Goal: Transaction & Acquisition: Obtain resource

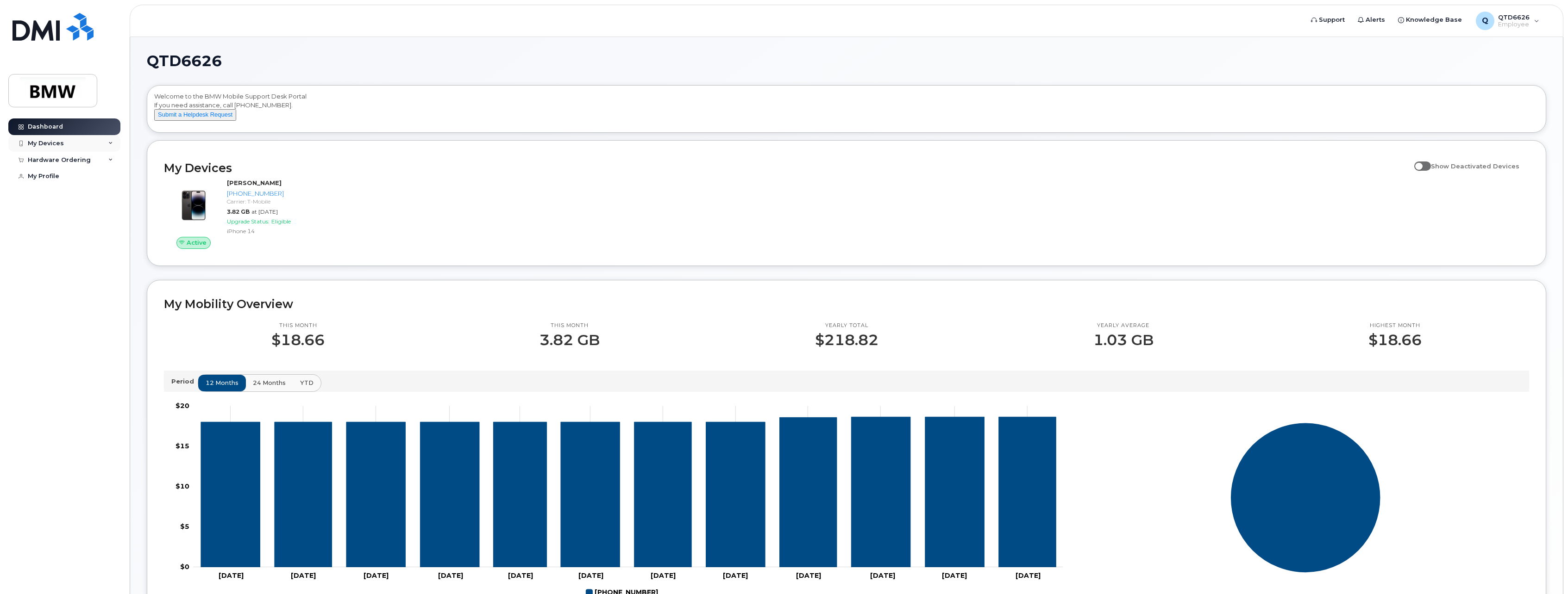
click at [108, 141] on icon at bounding box center [110, 143] width 4 height 4
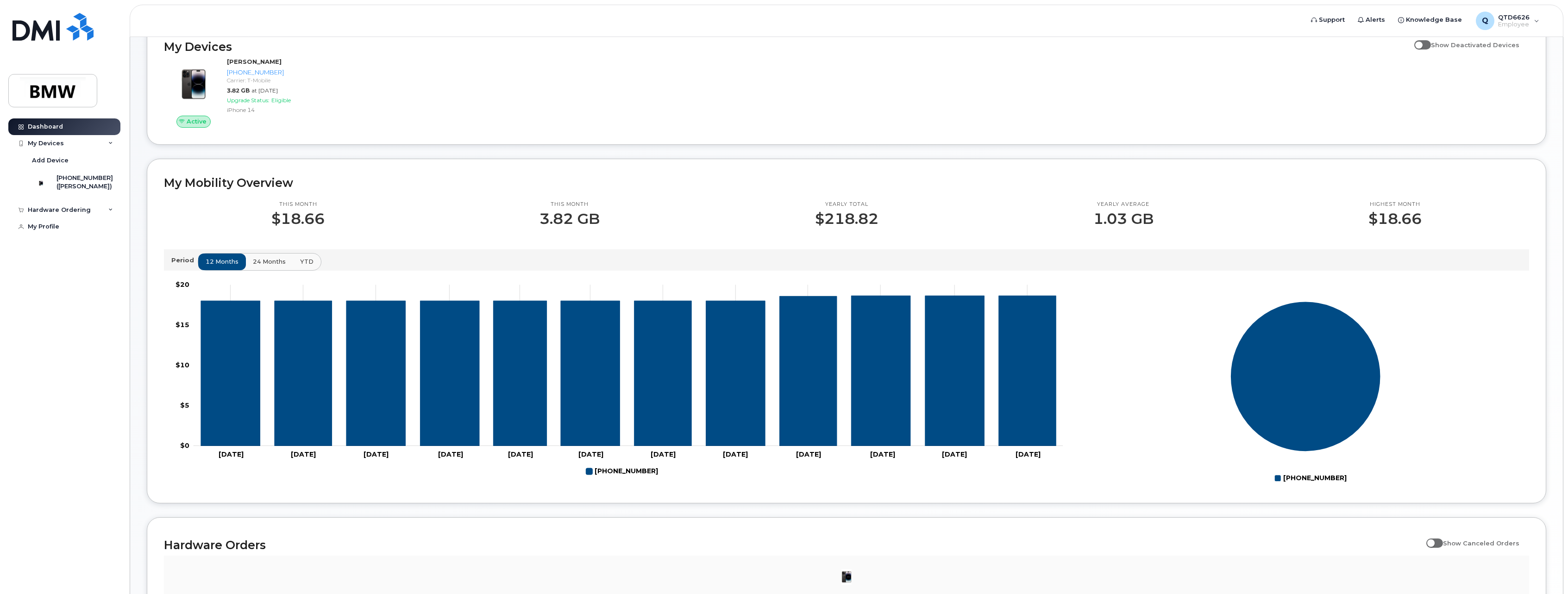
scroll to position [185, 0]
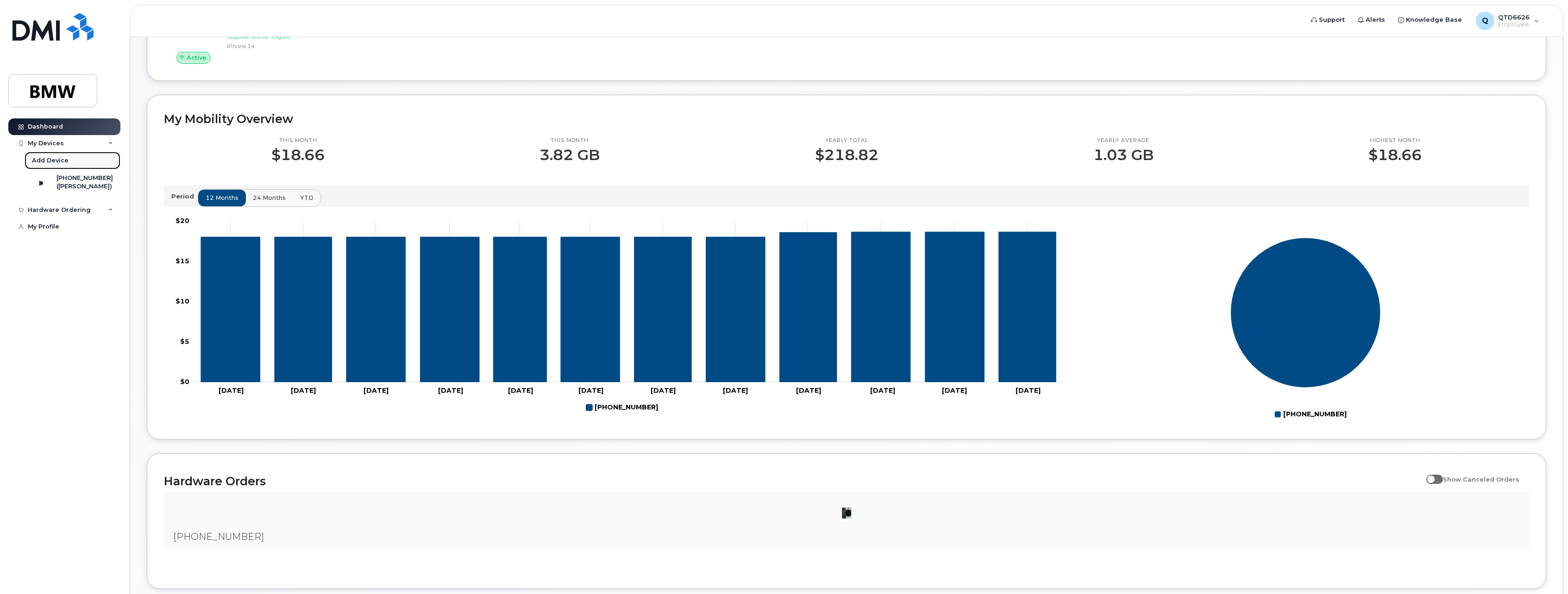
click at [62, 157] on div "Add Device" at bounding box center [50, 161] width 37 height 8
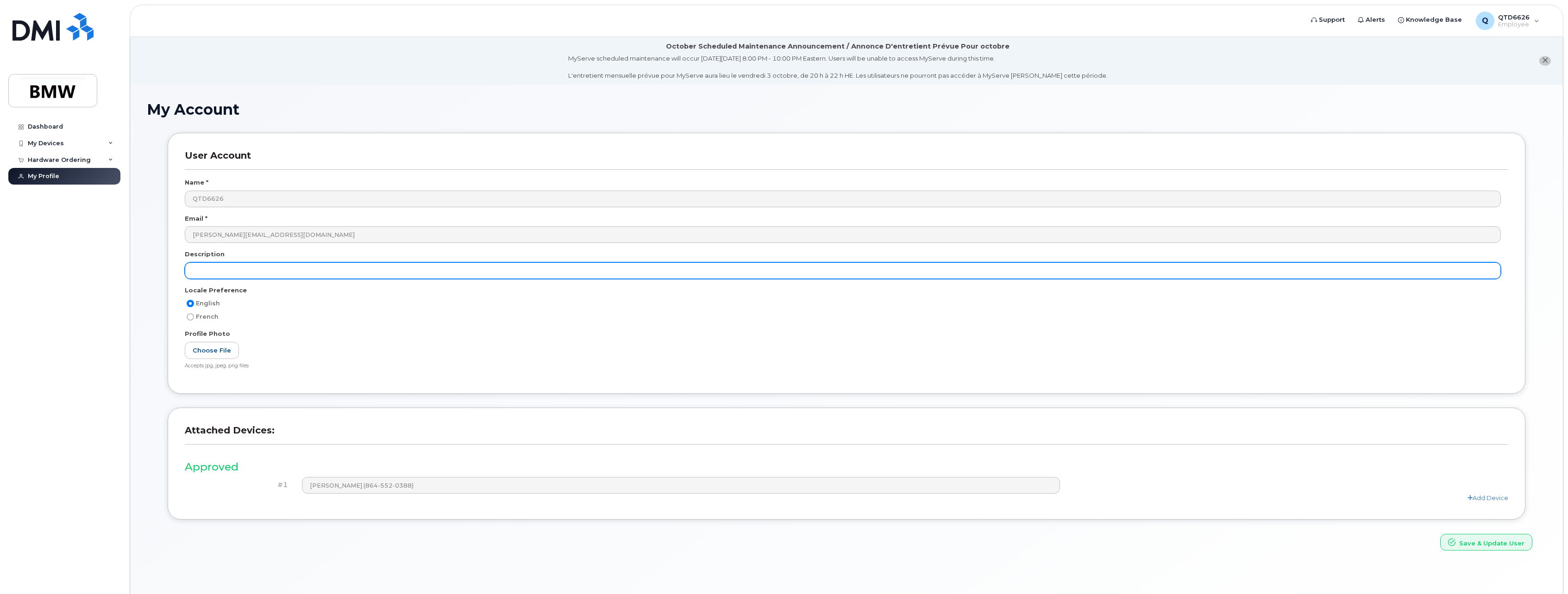
click at [242, 274] on input "text" at bounding box center [843, 271] width 1316 height 17
type input "Intern Phone"
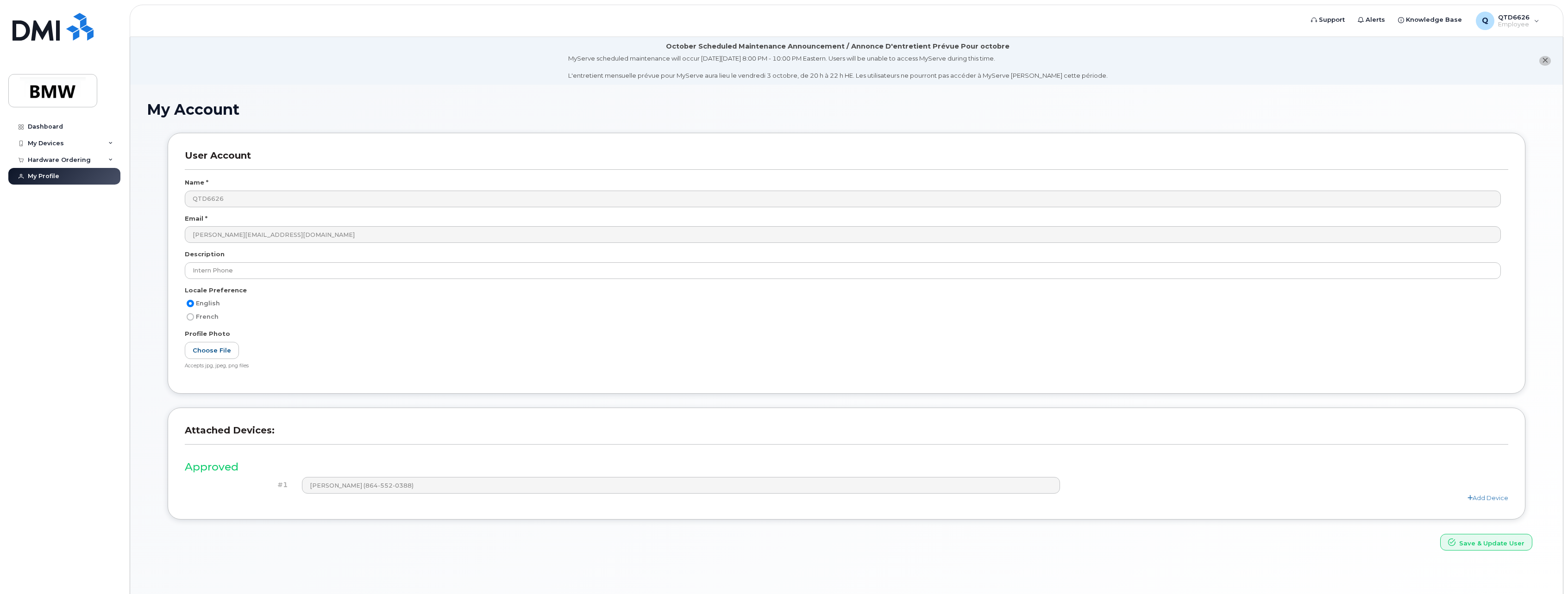
click at [314, 330] on div "Profile Photo" at bounding box center [846, 336] width 1323 height 13
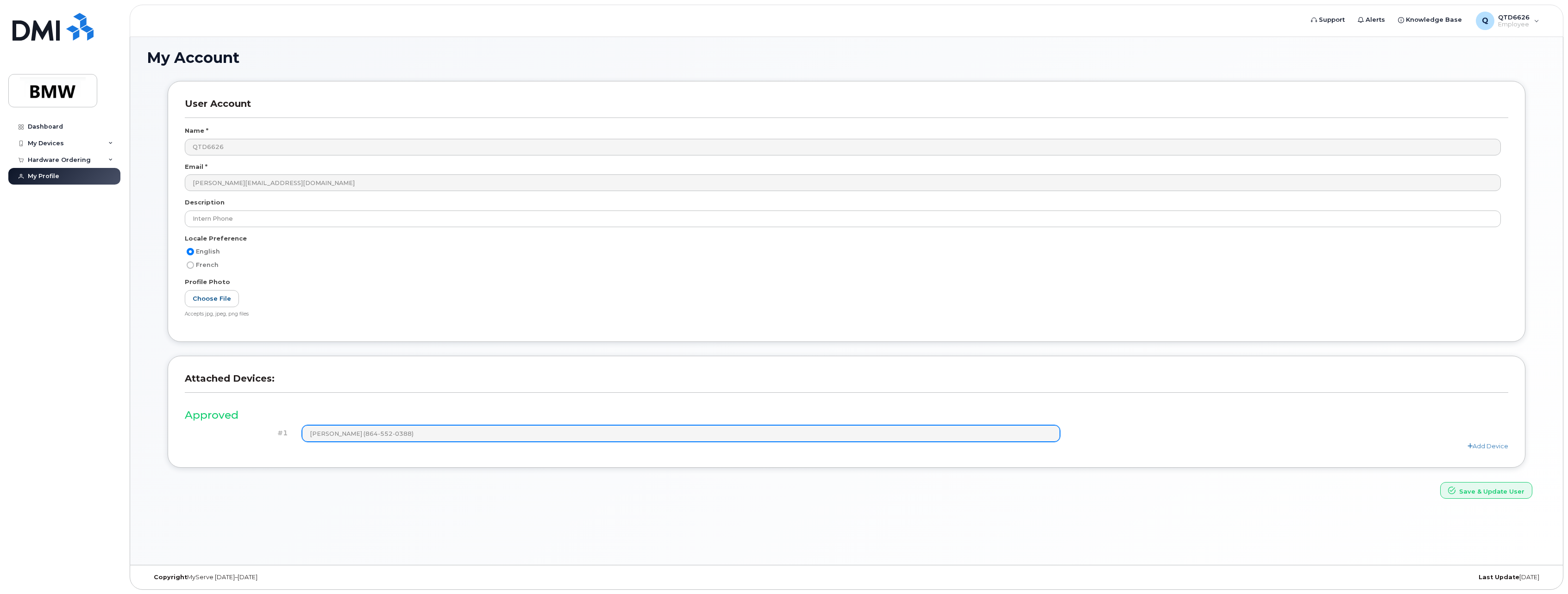
scroll to position [53, 0]
click at [277, 433] on h4 "#1" at bounding box center [239, 433] width 96 height 8
drag, startPoint x: 289, startPoint y: 433, endPoint x: 274, endPoint y: 425, distance: 17.0
click at [289, 433] on div "#1" at bounding box center [240, 433] width 111 height 16
click at [60, 139] on div "My Devices" at bounding box center [46, 143] width 36 height 8
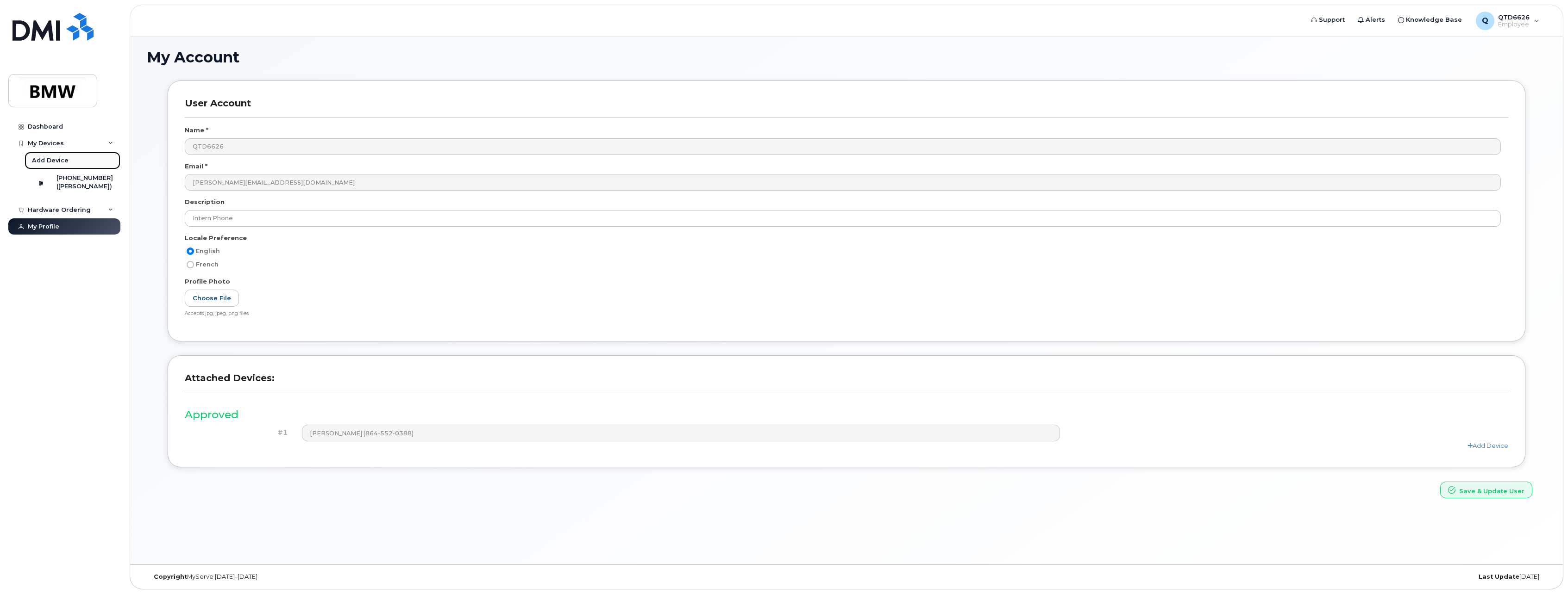
click at [55, 160] on div "Add Device" at bounding box center [50, 161] width 37 height 8
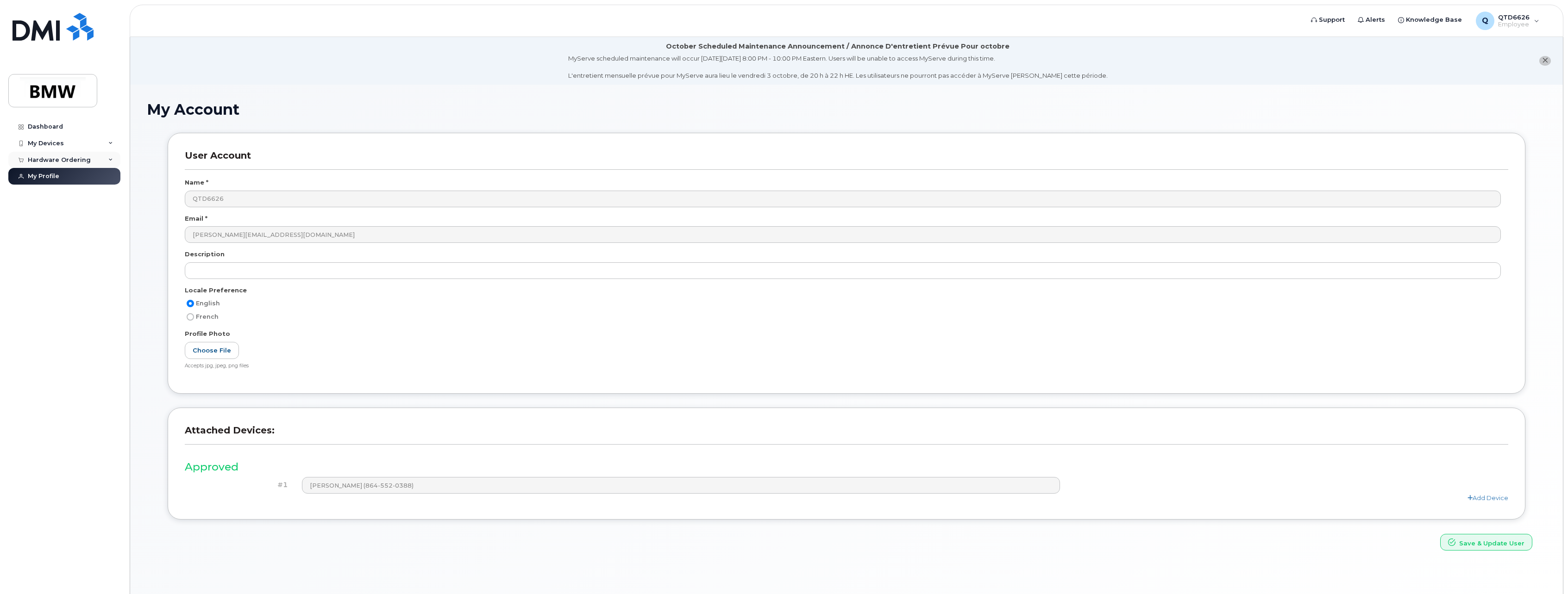
click at [63, 159] on div "Hardware Ordering" at bounding box center [60, 160] width 63 height 8
click at [38, 140] on div "My Devices" at bounding box center [46, 143] width 36 height 8
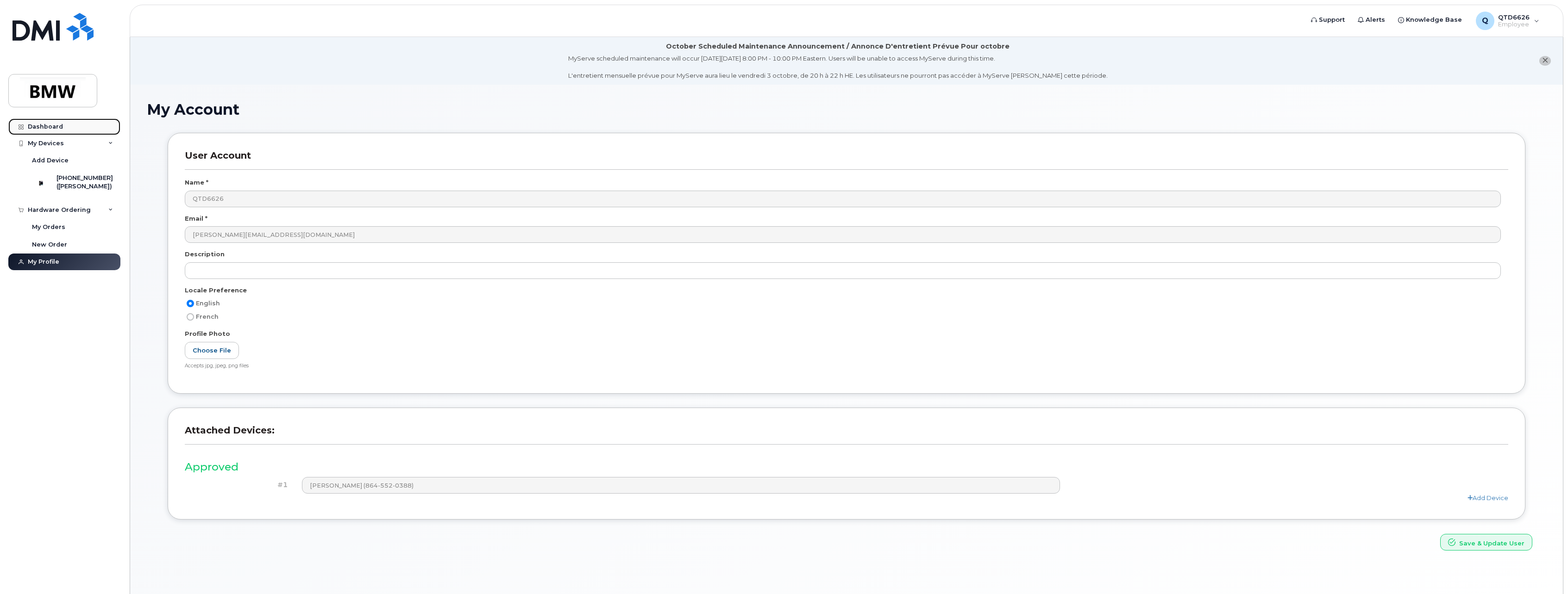
click at [42, 124] on div "Dashboard" at bounding box center [45, 127] width 35 height 8
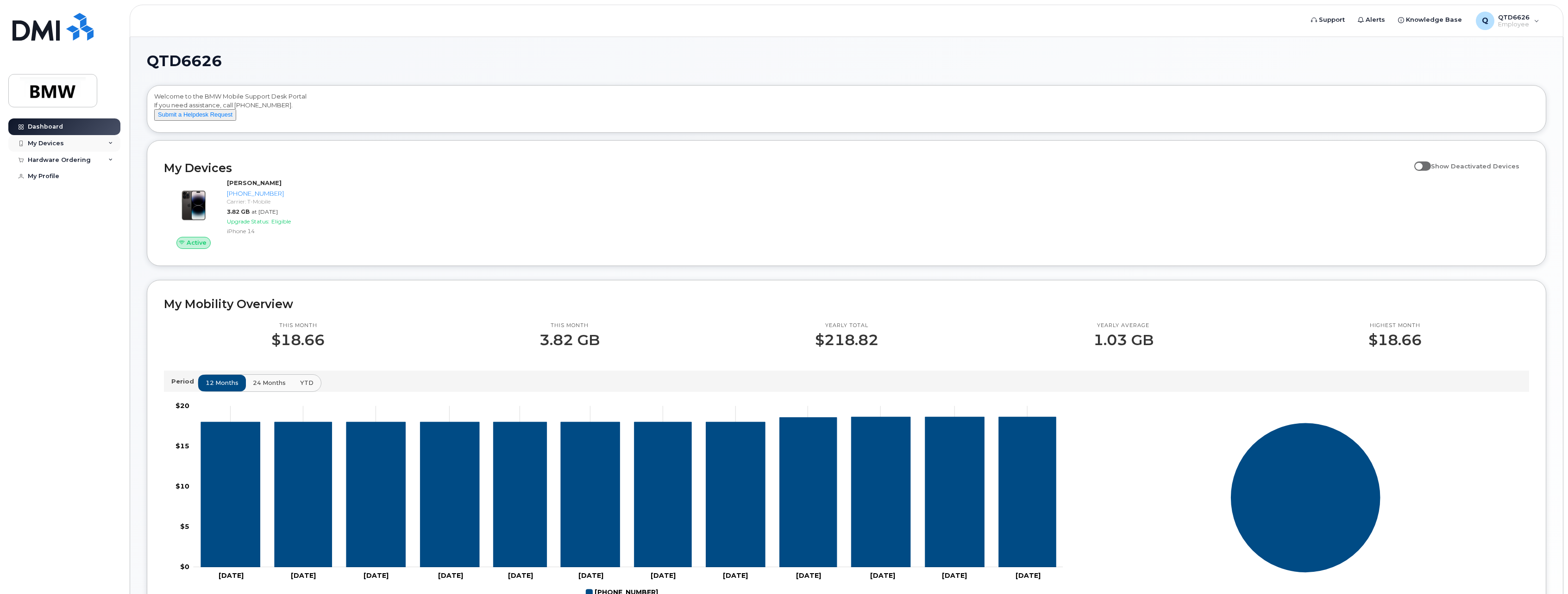
click at [65, 141] on div "My Devices" at bounding box center [65, 144] width 112 height 17
click at [60, 201] on link "864-552-0388 (Florian Zach)" at bounding box center [72, 185] width 96 height 32
click at [66, 214] on div "Hardware Ordering" at bounding box center [60, 210] width 63 height 8
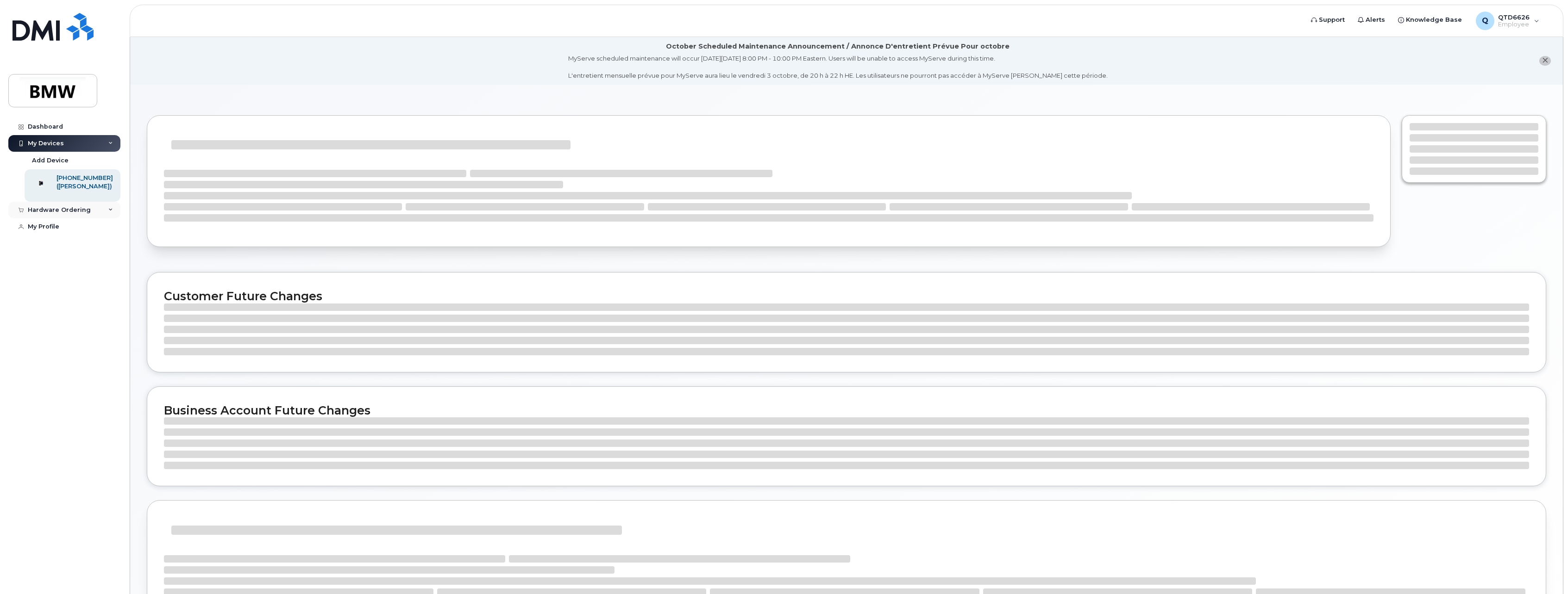
drag, startPoint x: 0, startPoint y: 0, endPoint x: 41, endPoint y: 225, distance: 228.7
click at [41, 218] on div "Hardware Ordering" at bounding box center [65, 210] width 112 height 17
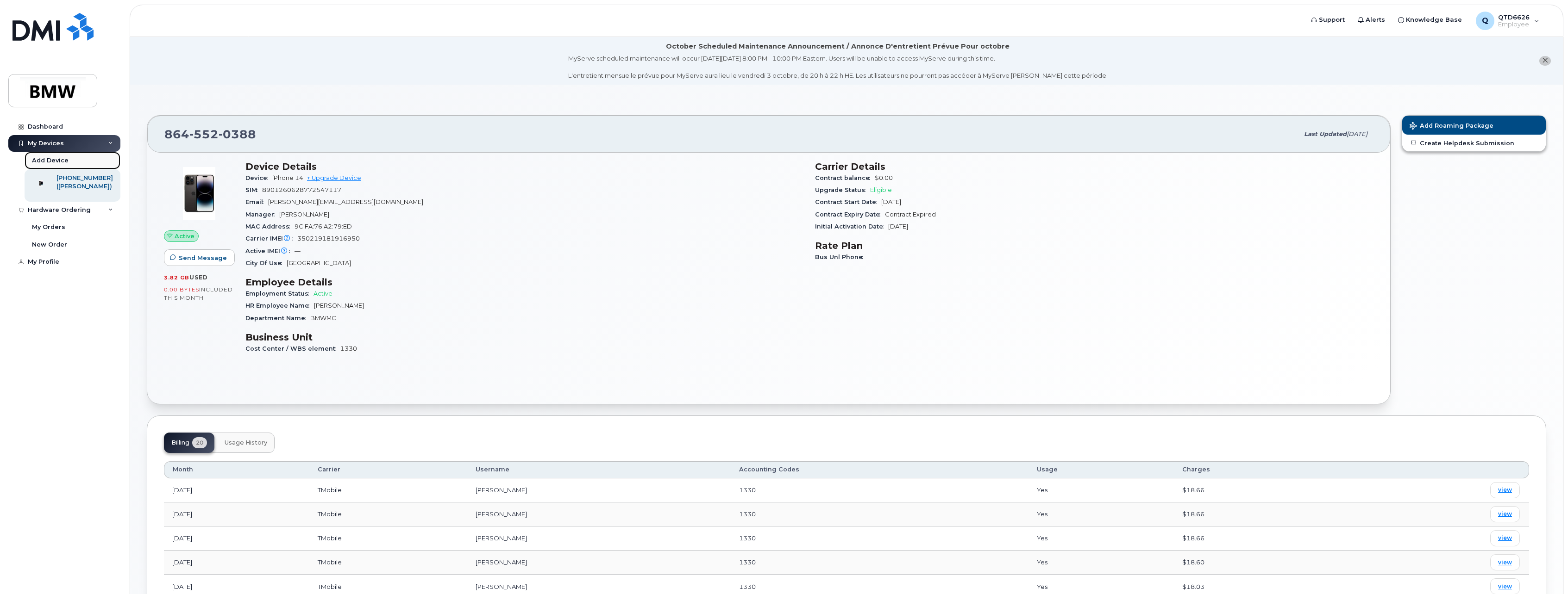
click at [59, 161] on div "Add Device" at bounding box center [50, 161] width 37 height 8
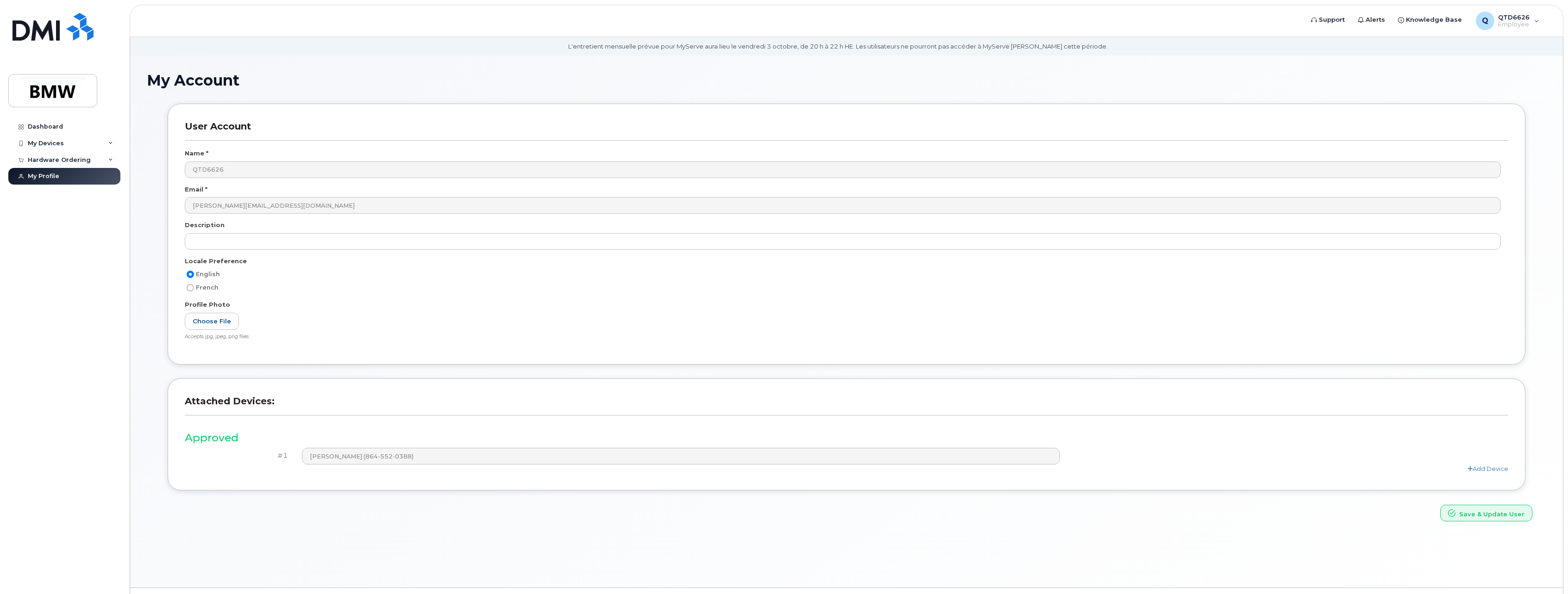
scroll to position [53, 0]
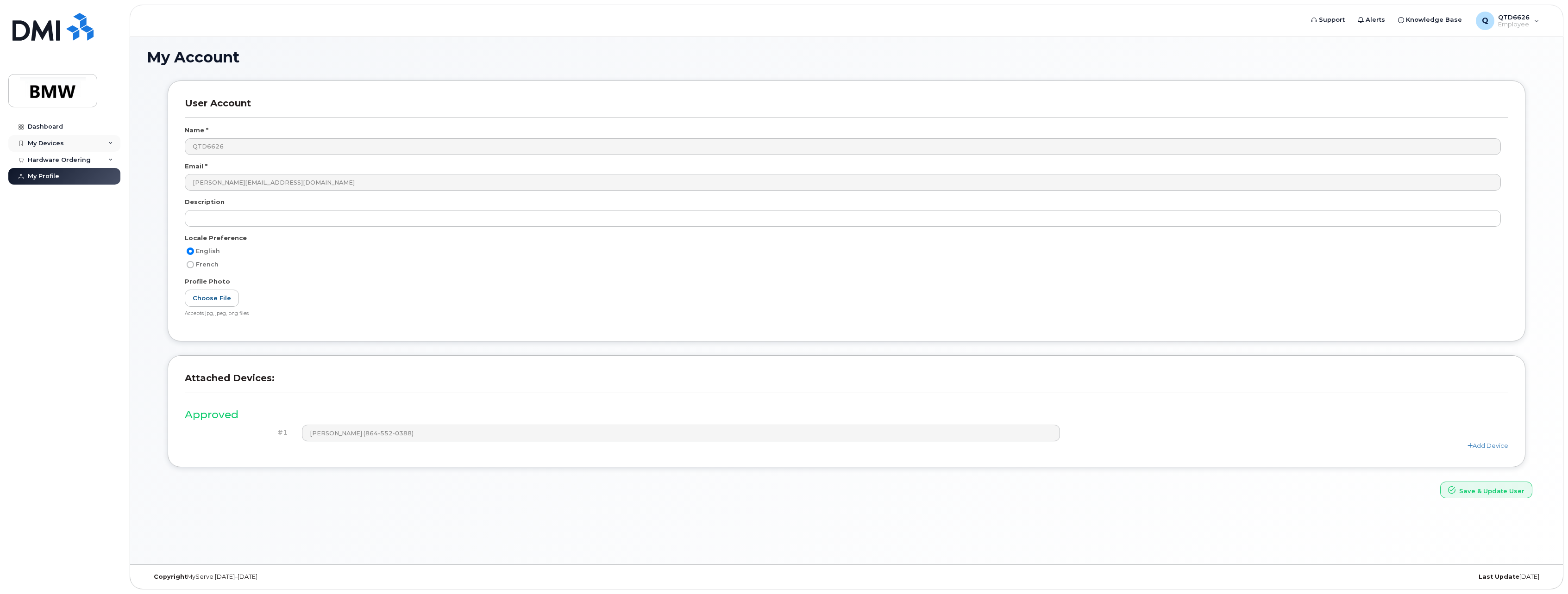
click at [50, 142] on div "My Devices" at bounding box center [46, 143] width 36 height 8
click at [48, 118] on div "Dashboard My Devices Add Device 864-552-0388 (Florian Zach) Hardware Ordering M…" at bounding box center [63, 297] width 126 height 594
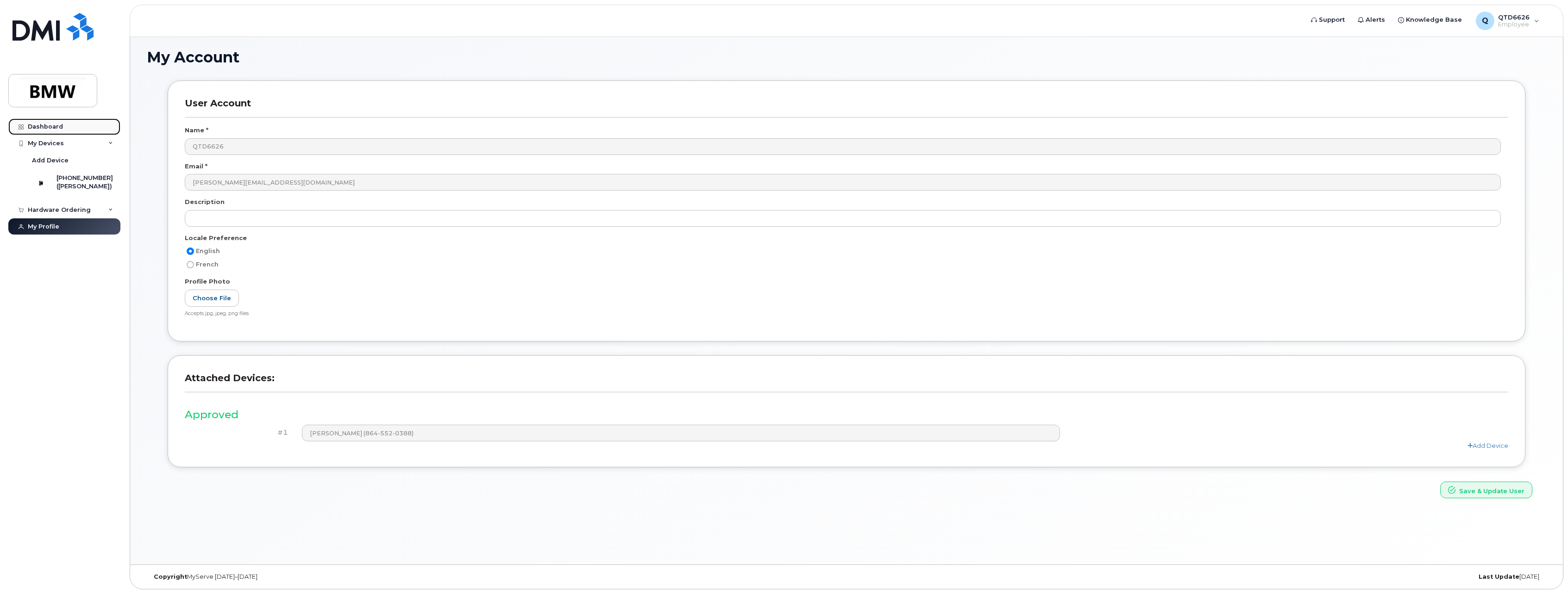
click at [48, 122] on link "Dashboard" at bounding box center [65, 127] width 112 height 17
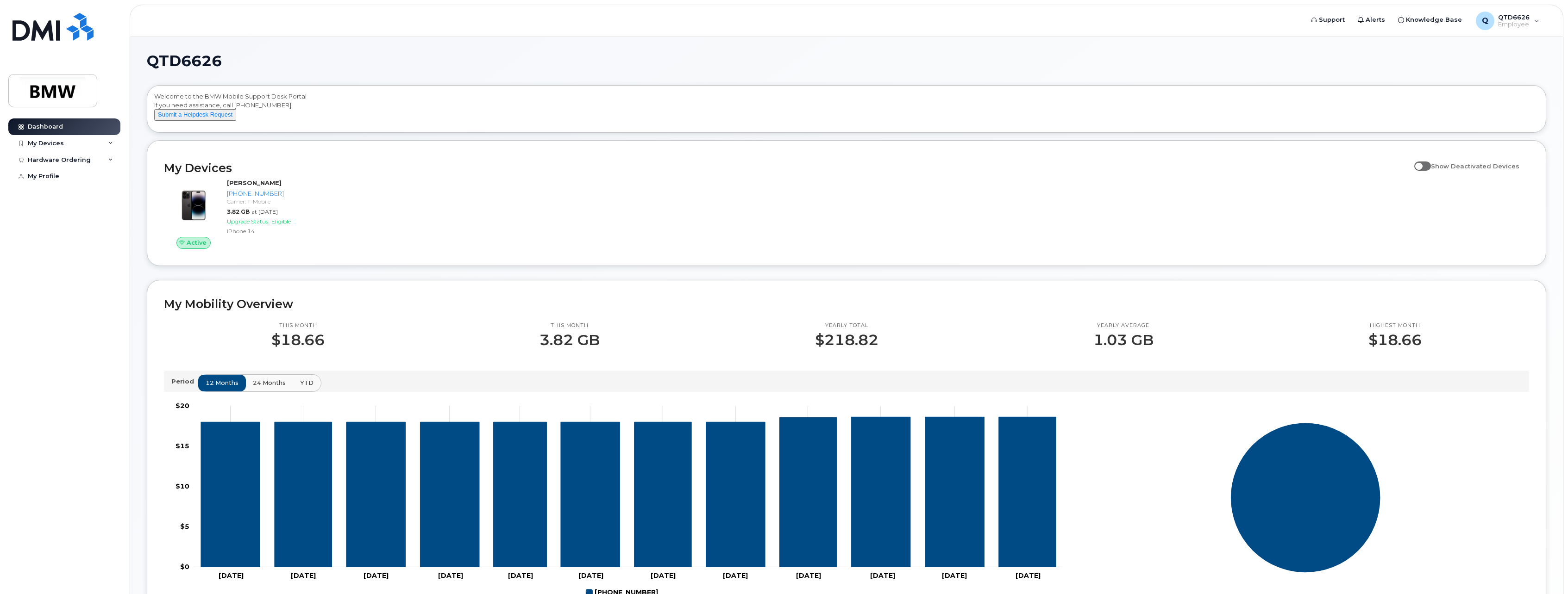
click at [1429, 173] on label "Show Deactivated Devices" at bounding box center [1467, 166] width 105 height 18
click at [1422, 165] on input "Show Deactivated Devices" at bounding box center [1417, 161] width 8 height 8
click at [1430, 171] on span at bounding box center [1423, 166] width 17 height 9
click at [1422, 165] on input "Show Deactivated Devices" at bounding box center [1417, 161] width 8 height 8
checkbox input "false"
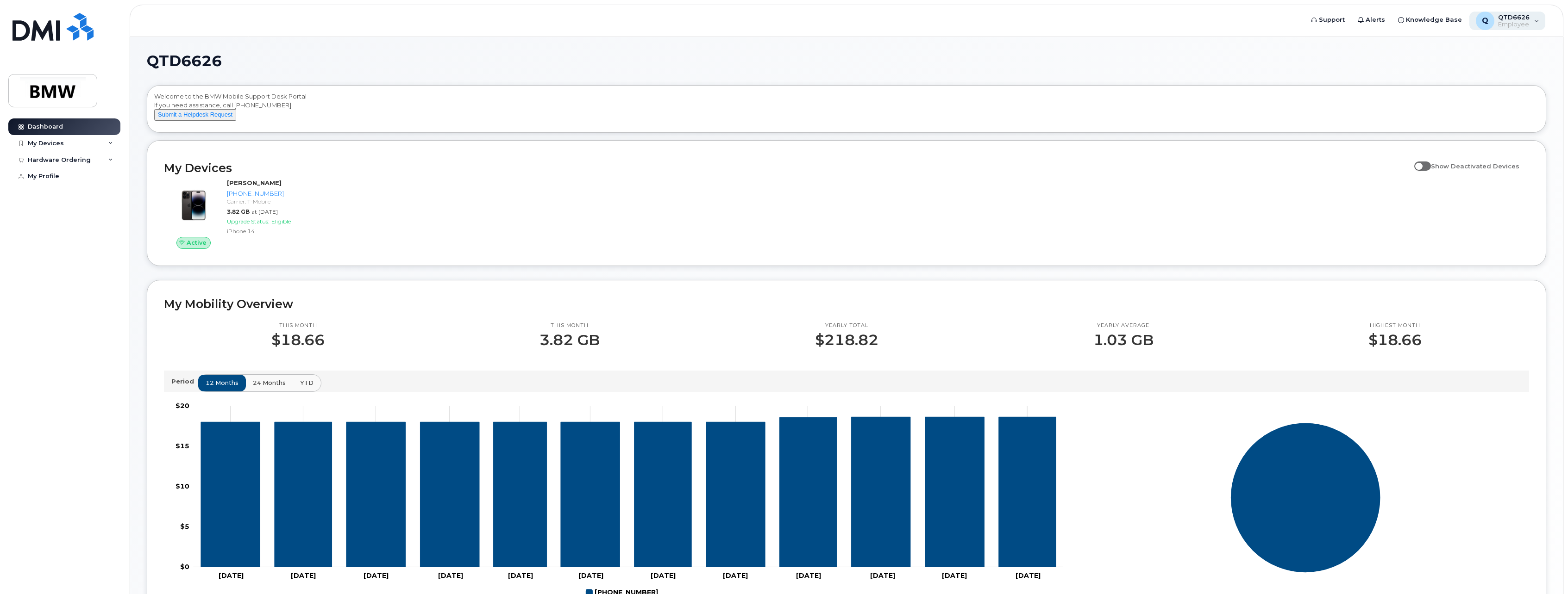
click at [1537, 22] on div "Q QTD6626 Employee" at bounding box center [1508, 21] width 77 height 19
click at [1304, 110] on div "Welcome to the BMW Mobile Support Desk Portal If you need assistance, call [PHO…" at bounding box center [846, 110] width 1384 height 37
click at [215, 121] on button "Submit a Helpdesk Request" at bounding box center [195, 116] width 82 height 12
click at [67, 150] on div "My Devices" at bounding box center [65, 144] width 112 height 17
click at [71, 184] on div "([PERSON_NAME])" at bounding box center [84, 187] width 56 height 8
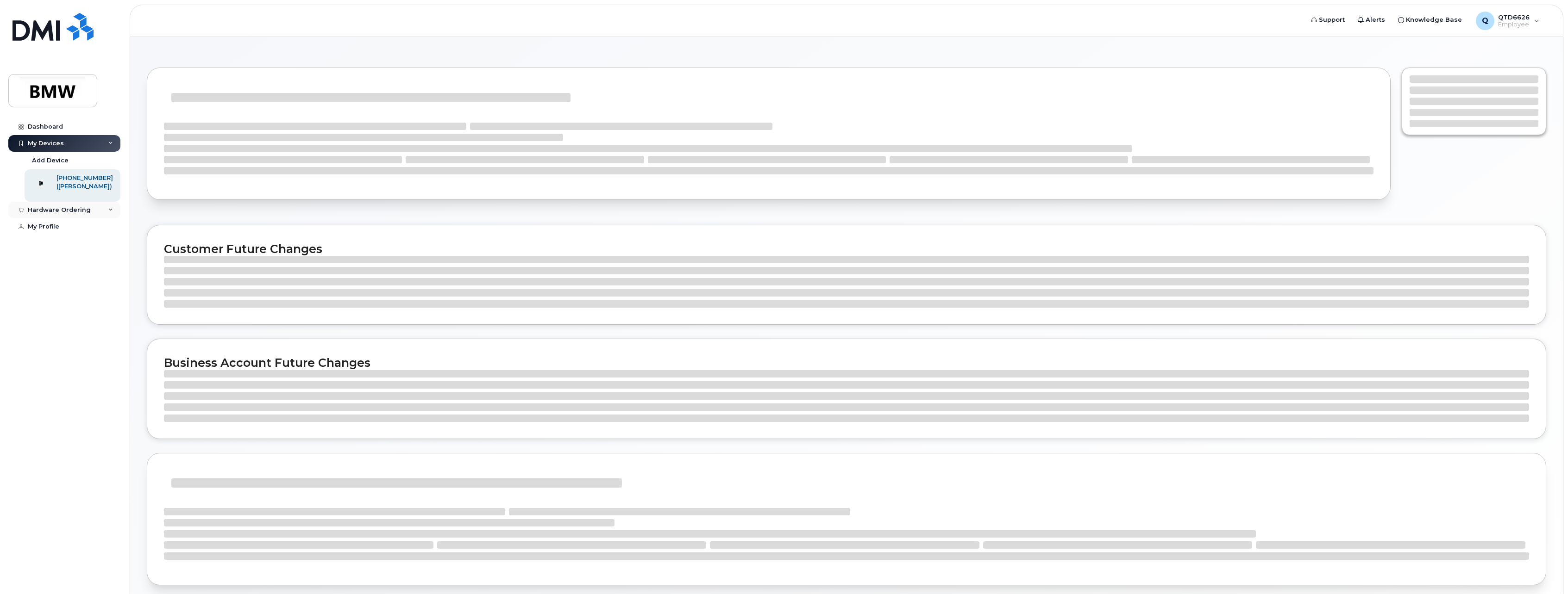
click at [68, 214] on div "Hardware Ordering" at bounding box center [60, 210] width 63 height 8
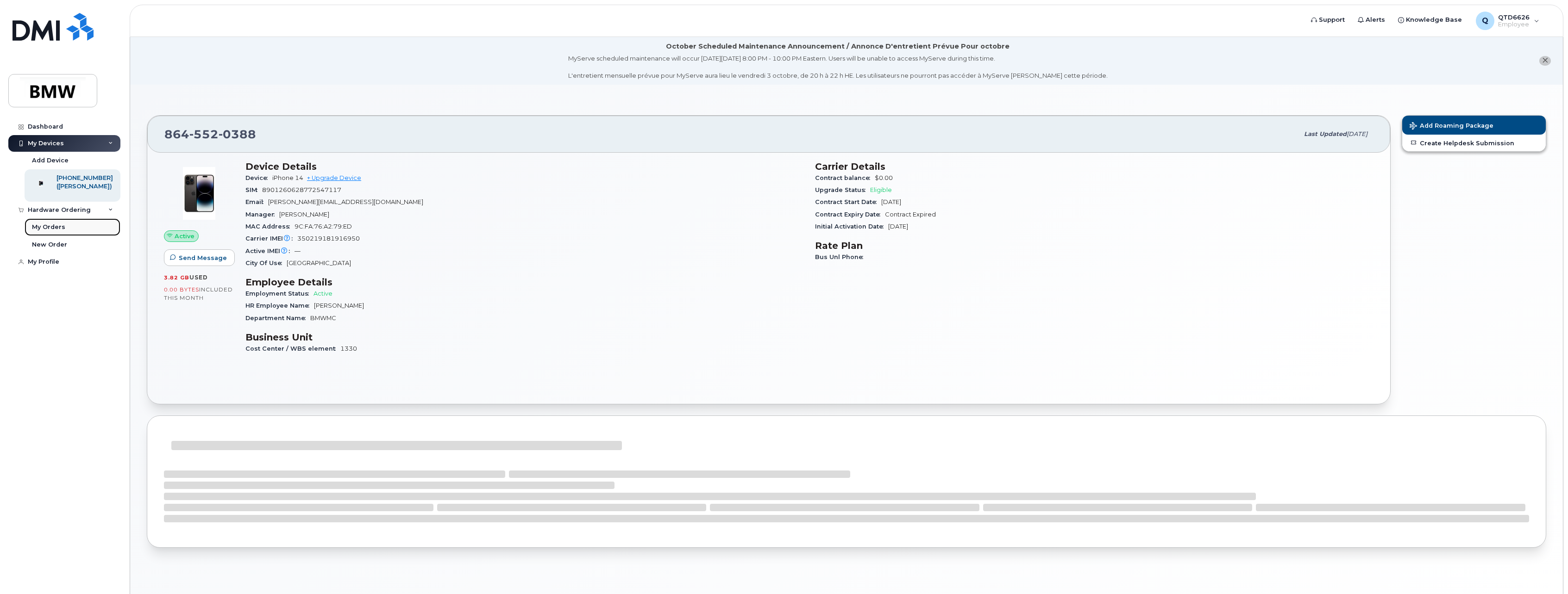
click at [46, 231] on div "My Orders" at bounding box center [48, 227] width 33 height 8
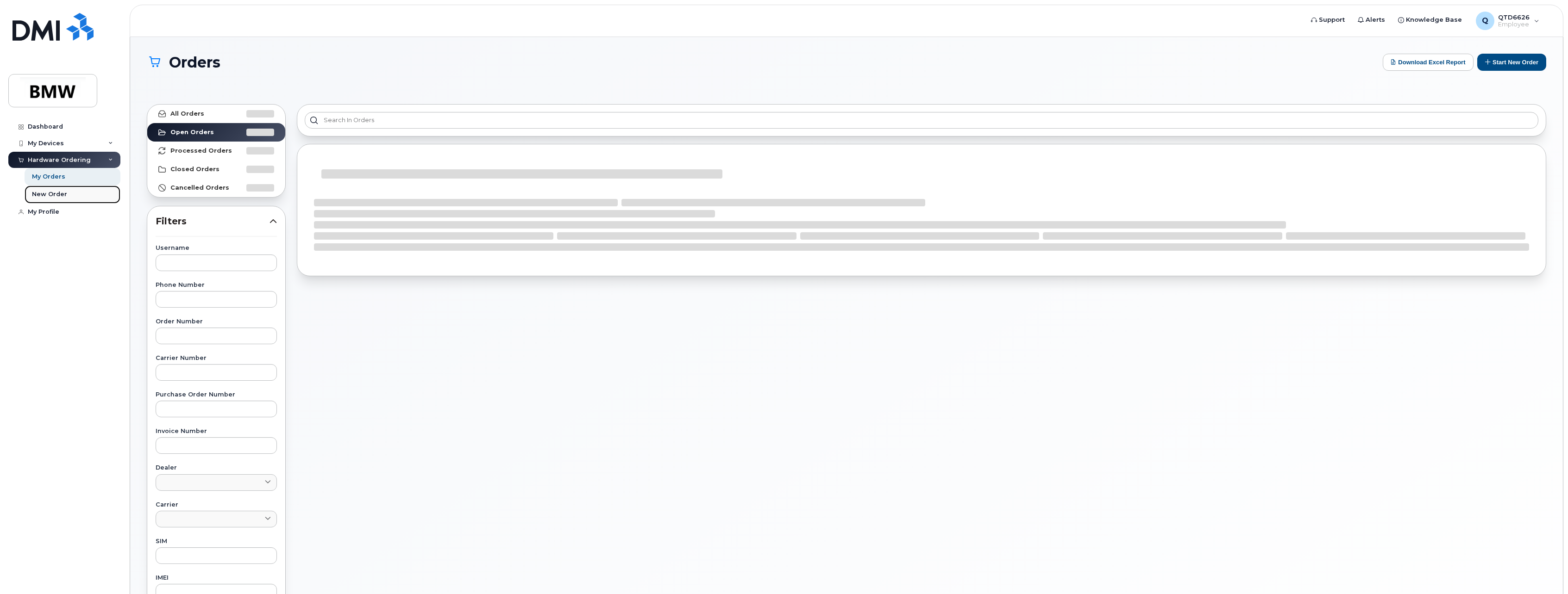
click at [61, 195] on div "New Order" at bounding box center [49, 195] width 35 height 8
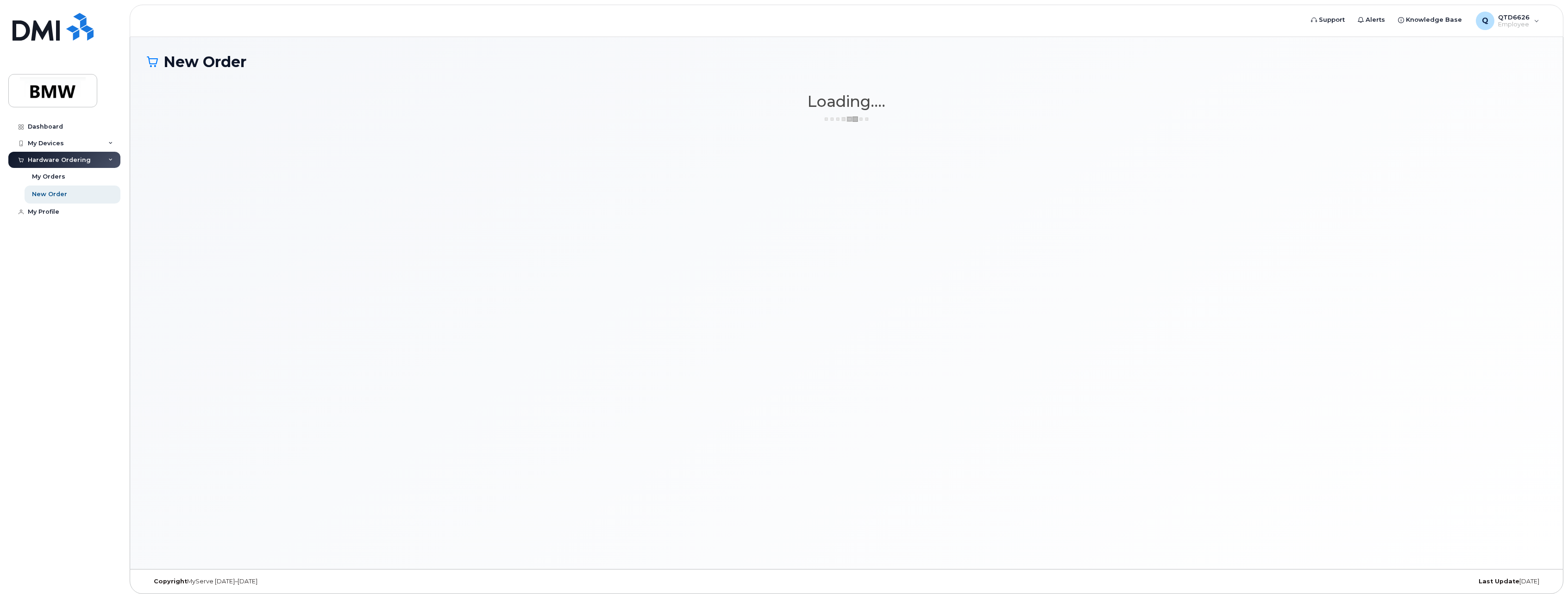
click at [60, 197] on div "New Order" at bounding box center [49, 195] width 35 height 8
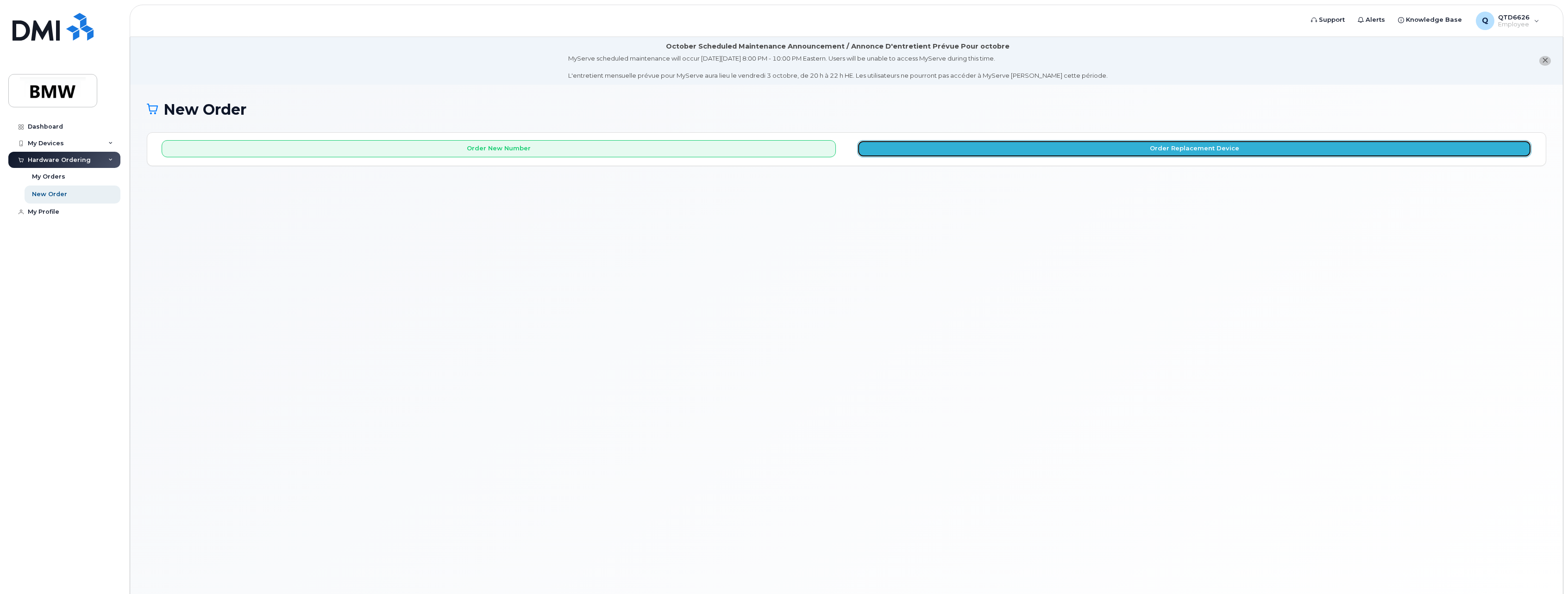
click at [1138, 156] on button "Order Replacement Device" at bounding box center [1194, 149] width 674 height 17
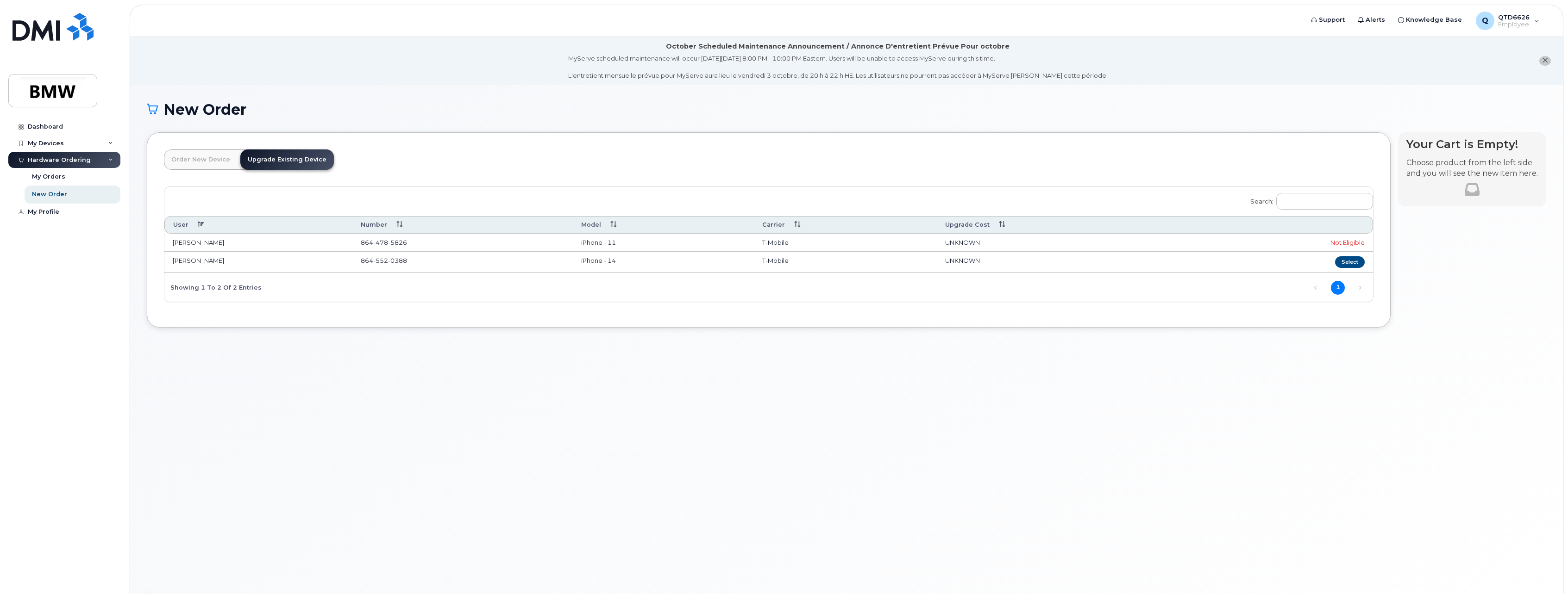
click at [1352, 241] on div "Not Eligible" at bounding box center [1283, 242] width 163 height 8
click at [51, 141] on div "My Devices" at bounding box center [46, 143] width 36 height 8
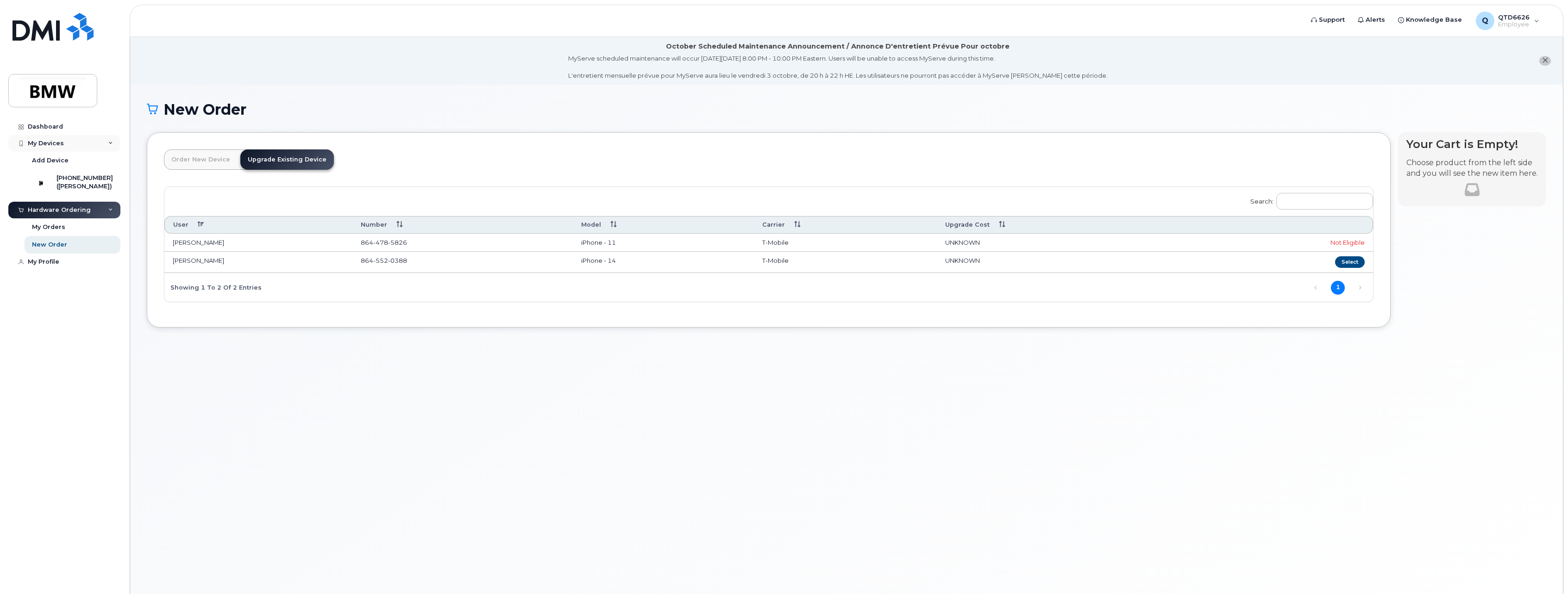
click at [61, 144] on div "My Devices" at bounding box center [46, 143] width 36 height 8
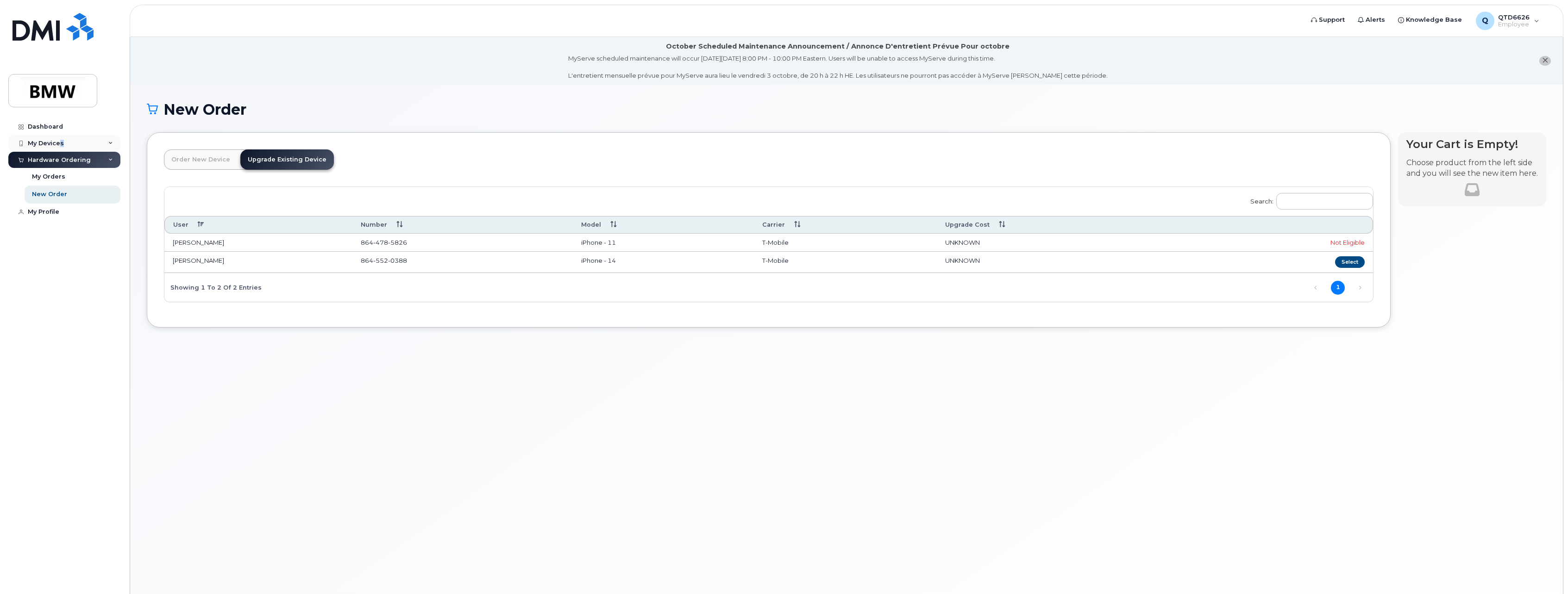
click at [59, 147] on div "My Devices" at bounding box center [46, 143] width 36 height 8
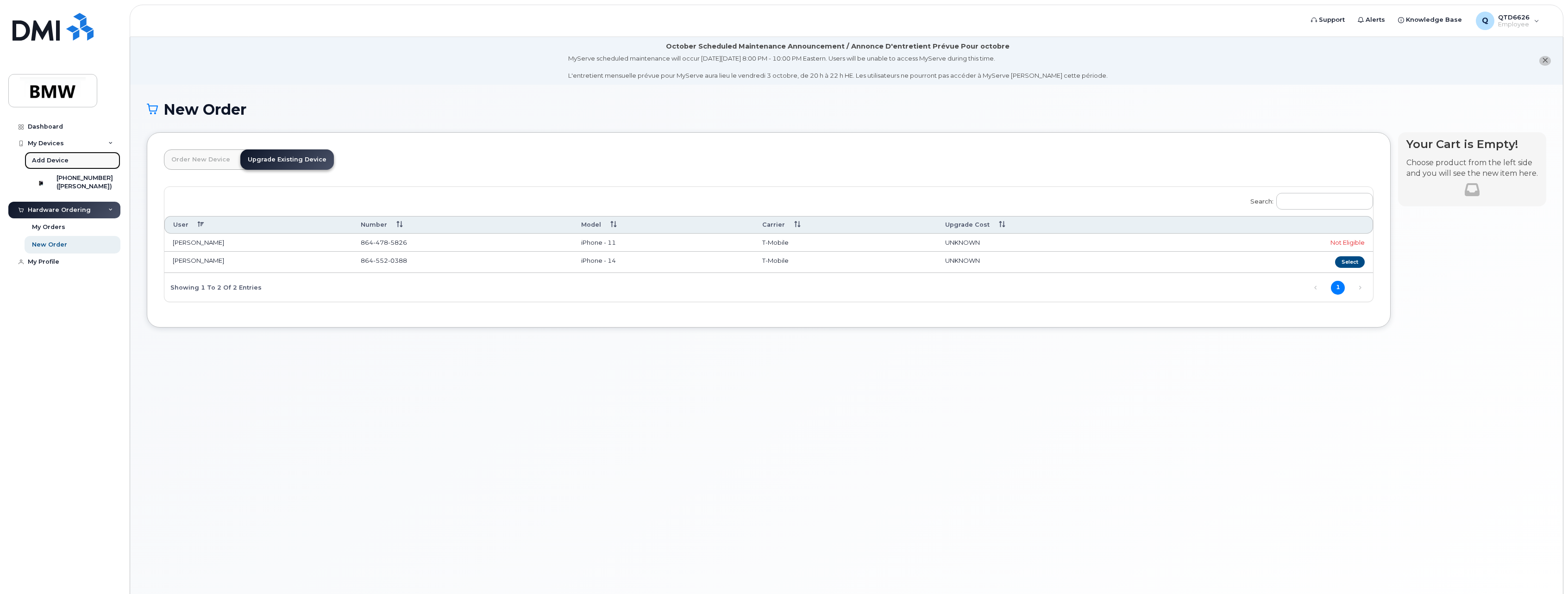
click at [54, 159] on div "Add Device" at bounding box center [50, 161] width 37 height 8
click at [79, 188] on div "([PERSON_NAME])" at bounding box center [84, 187] width 56 height 8
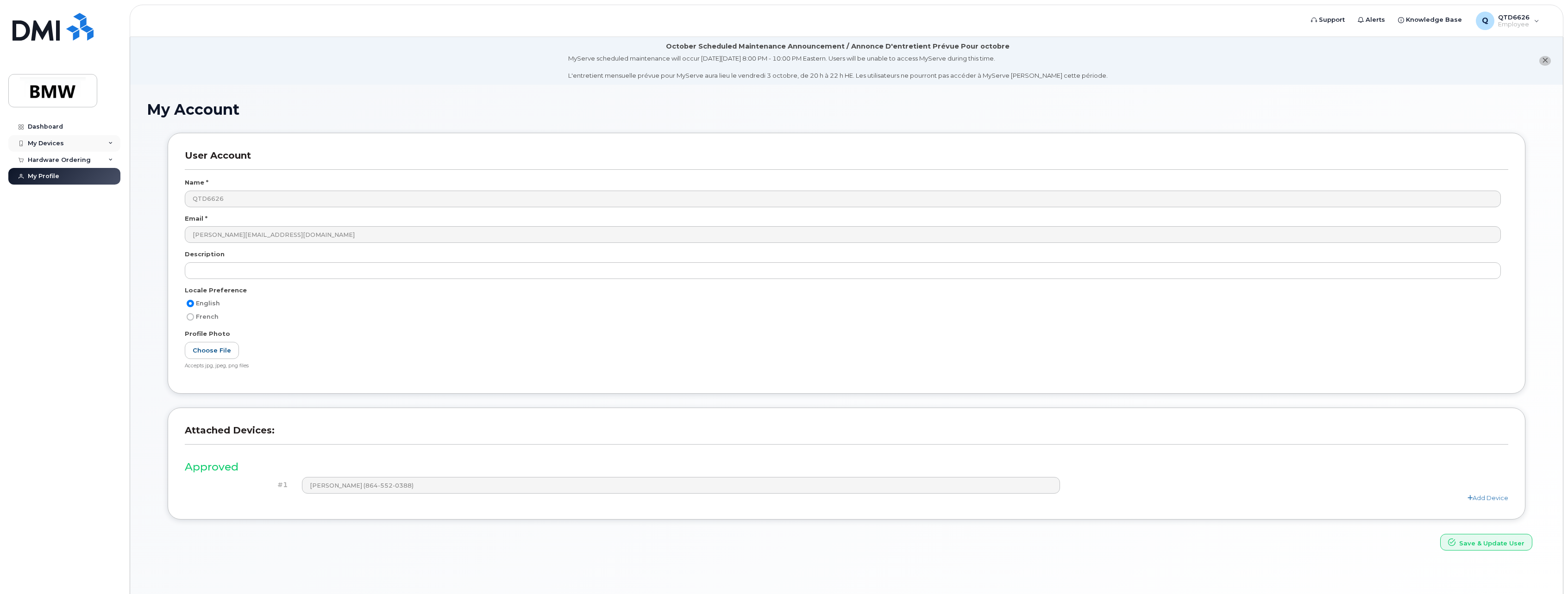
click at [59, 146] on div "My Devices" at bounding box center [46, 143] width 36 height 8
click at [71, 178] on div "[PHONE_NUMBER]" at bounding box center [84, 178] width 56 height 8
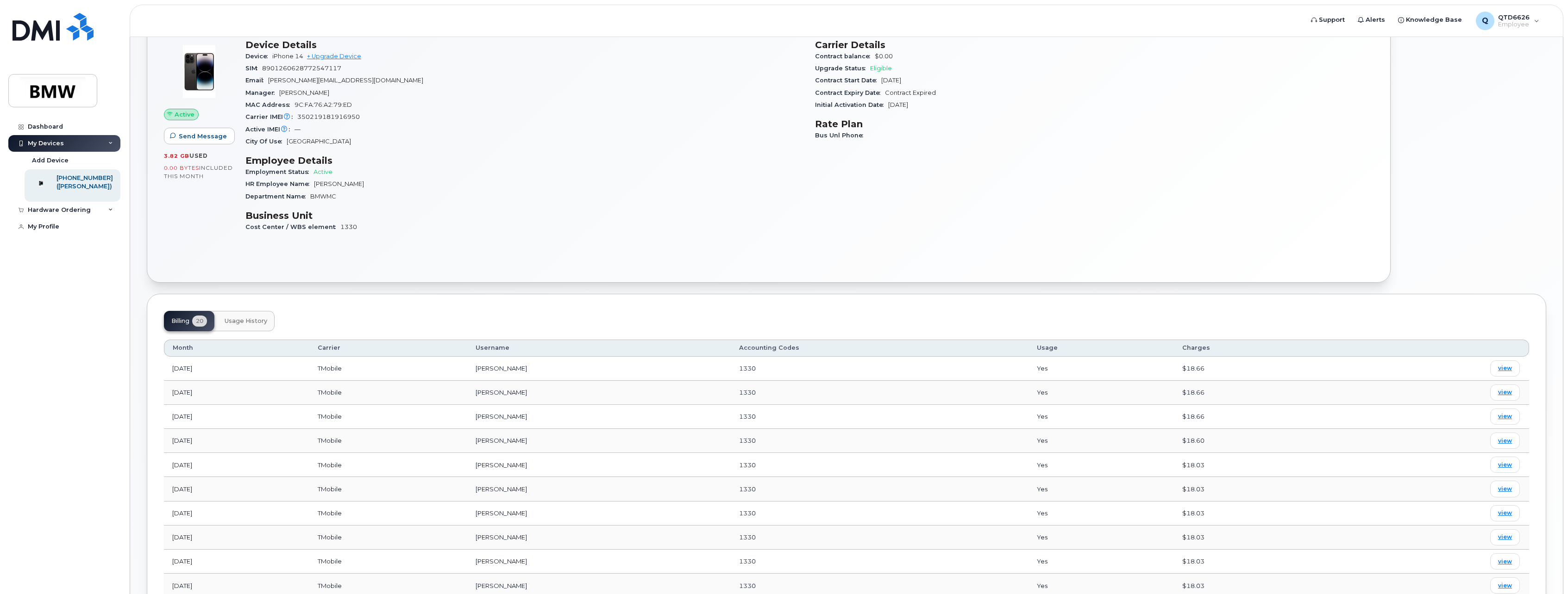
scroll to position [115, 0]
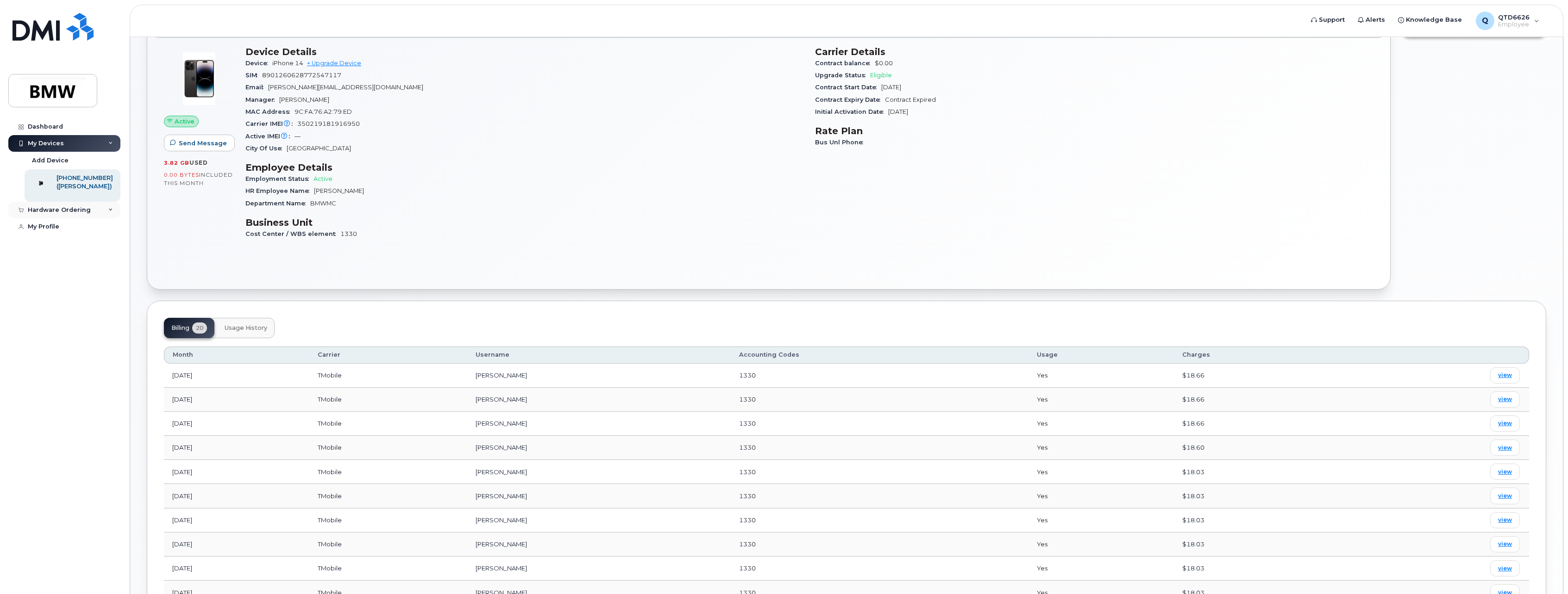
click at [60, 214] on div "Hardware Ordering" at bounding box center [60, 210] width 63 height 8
click at [58, 236] on link "My Orders" at bounding box center [72, 227] width 96 height 18
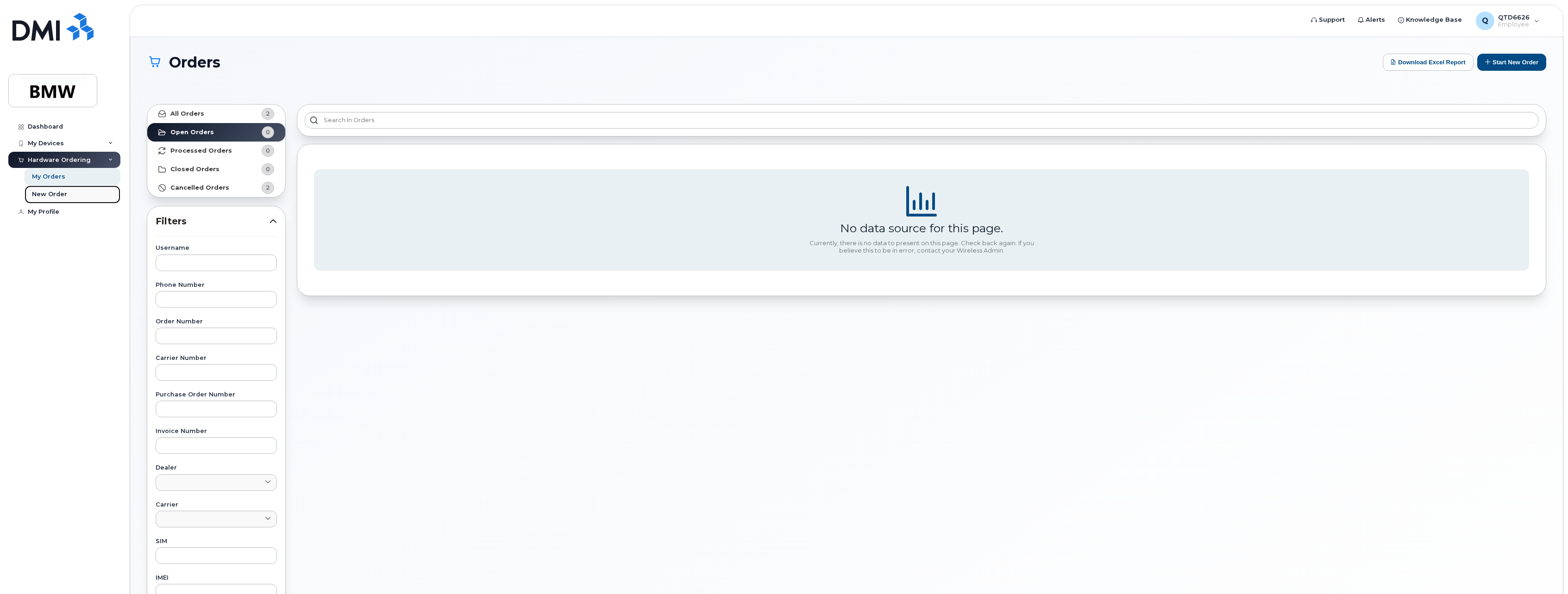
click at [40, 195] on div "New Order" at bounding box center [49, 195] width 35 height 8
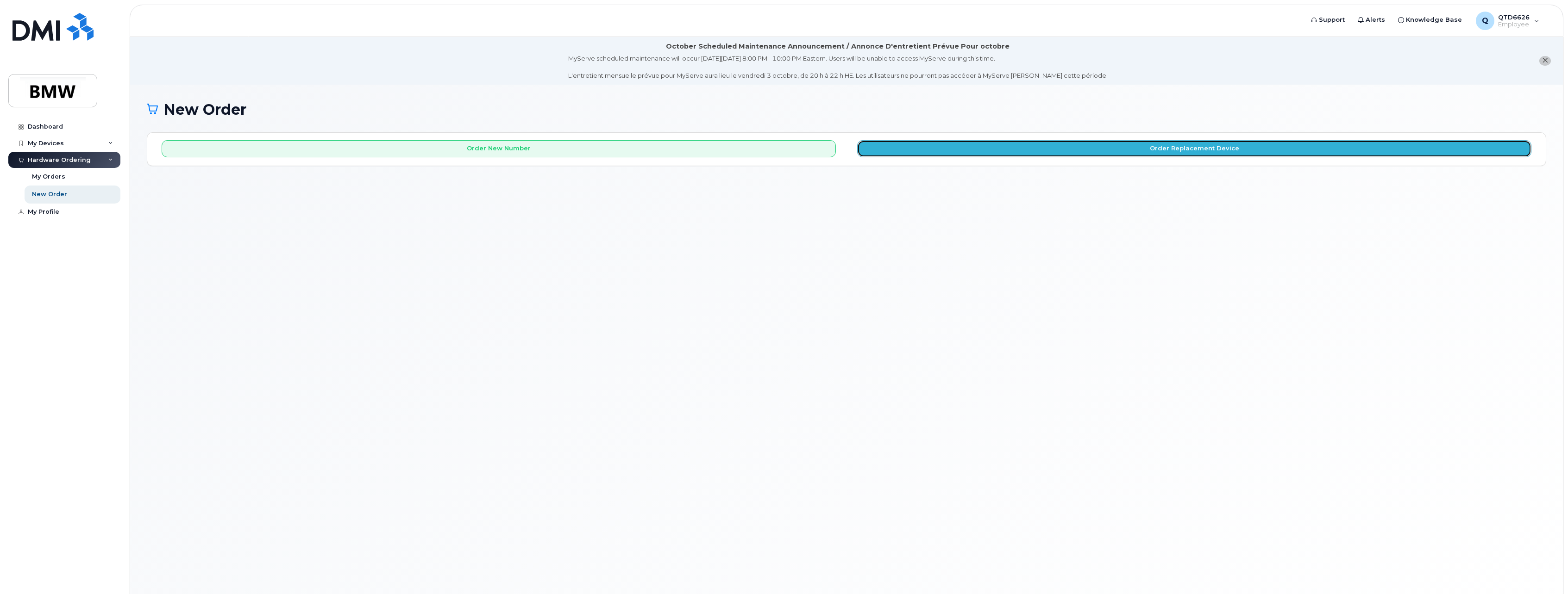
click at [1105, 151] on button "Order Replacement Device" at bounding box center [1194, 149] width 674 height 17
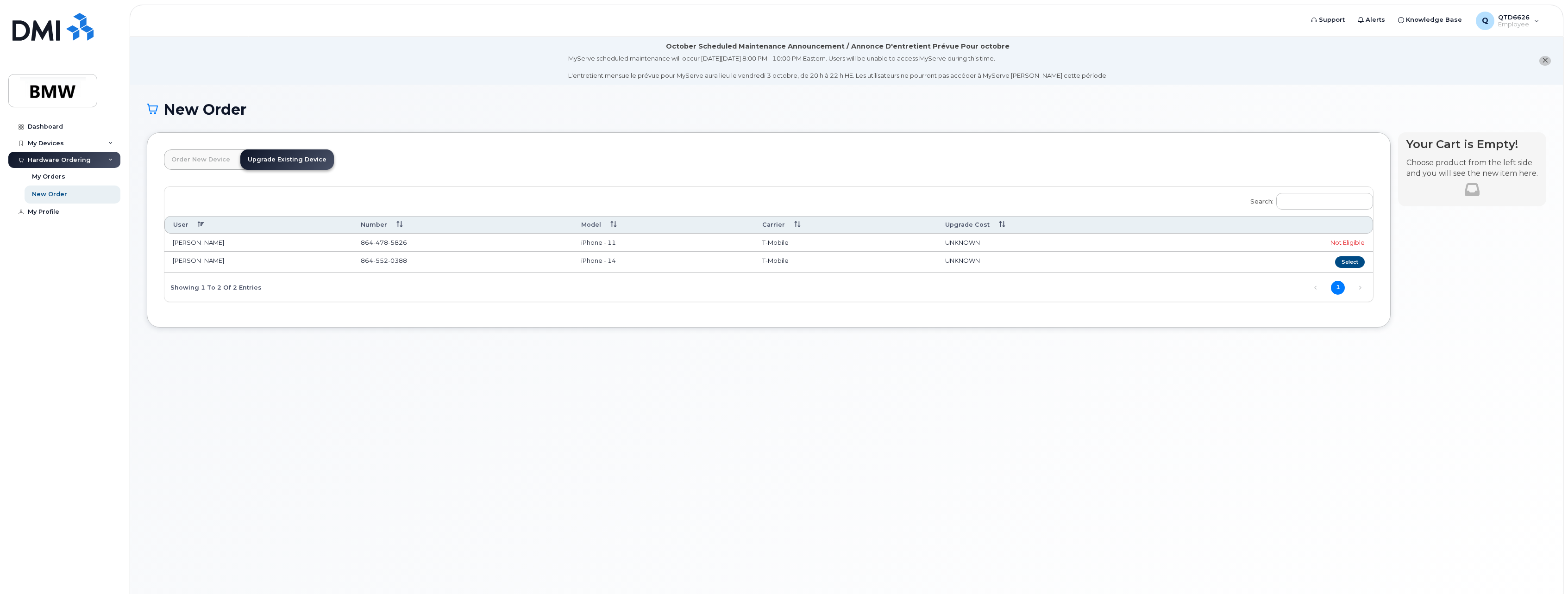
click at [734, 243] on td "iPhone - 11" at bounding box center [663, 243] width 181 height 19
drag, startPoint x: 1355, startPoint y: 242, endPoint x: 1334, endPoint y: 242, distance: 21.0
click at [1334, 242] on div "Not Eligible" at bounding box center [1283, 242] width 163 height 8
click at [67, 146] on div "My Devices" at bounding box center [65, 144] width 112 height 17
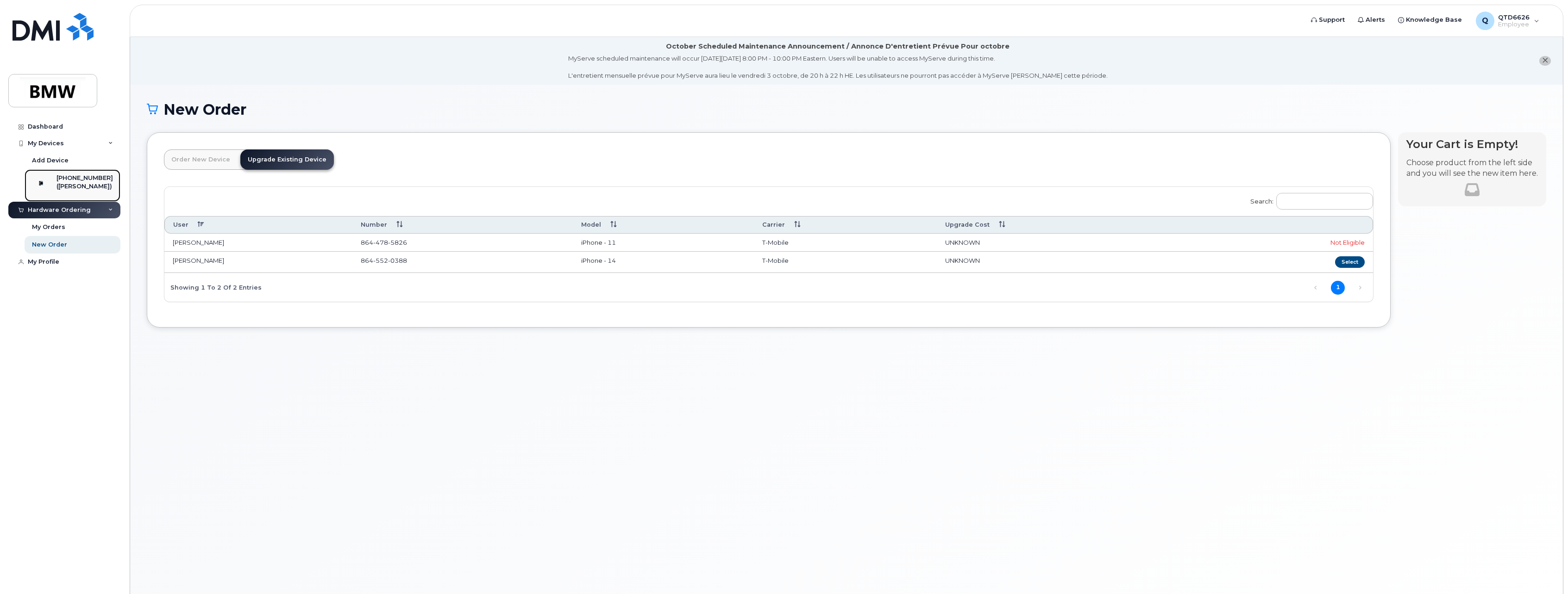
click at [76, 189] on div "([PERSON_NAME])" at bounding box center [84, 187] width 56 height 8
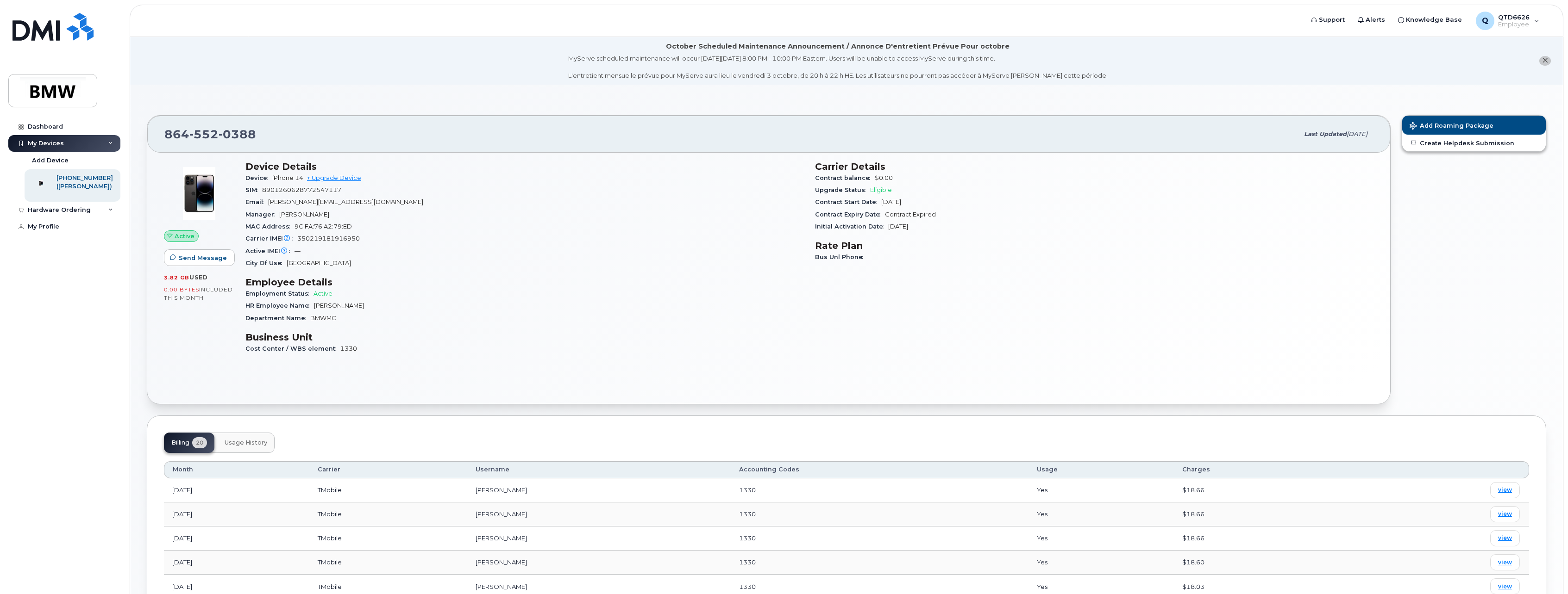
click at [577, 331] on div "Device Details Device iPhone 14 + Upgrade Device SIM [TECHNICAL_ID] Email [PERS…" at bounding box center [525, 262] width 570 height 212
click at [770, 195] on div "SIM [TECHNICAL_ID]" at bounding box center [525, 190] width 559 height 12
